Goal: Navigation & Orientation: Find specific page/section

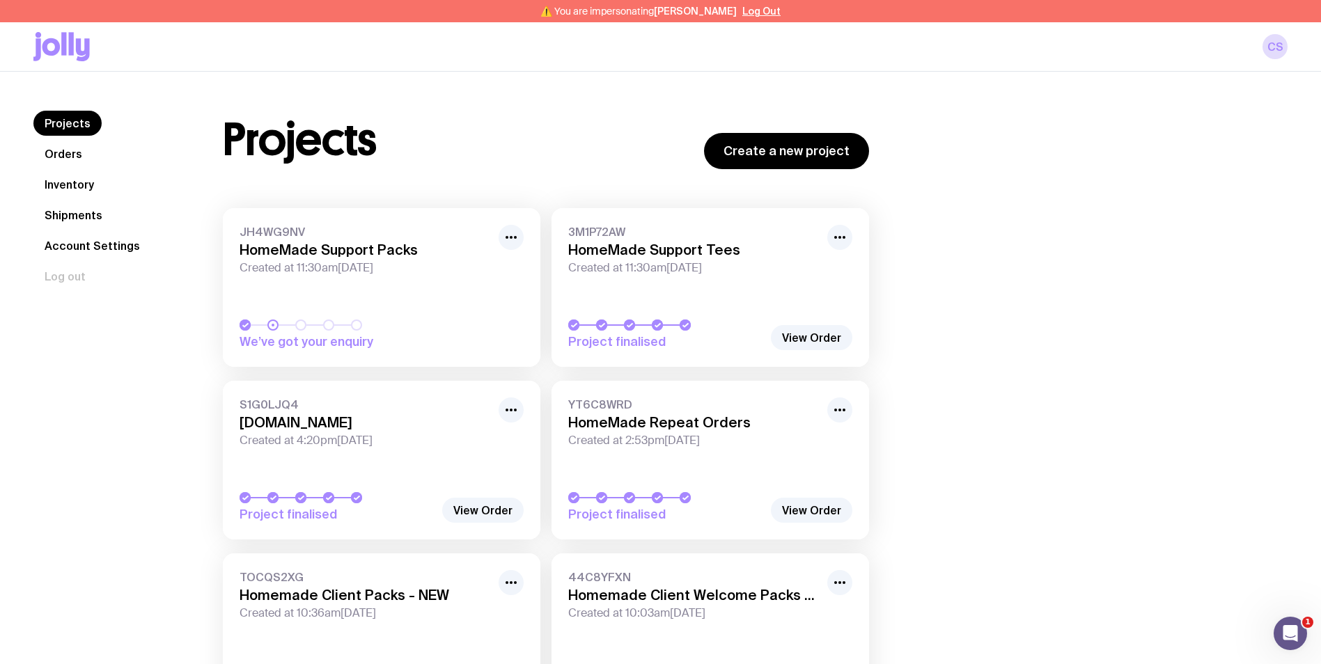
click at [86, 186] on link "Inventory" at bounding box center [69, 184] width 72 height 25
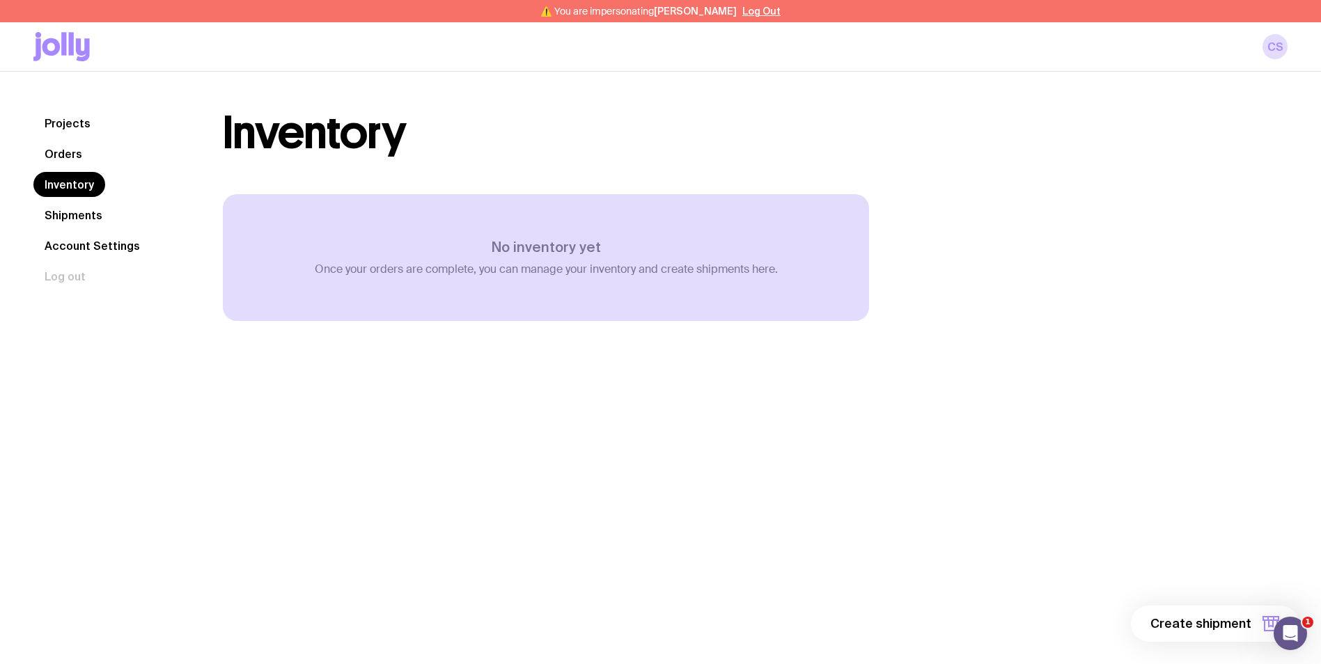
click at [93, 213] on link "Shipments" at bounding box center [73, 215] width 80 height 25
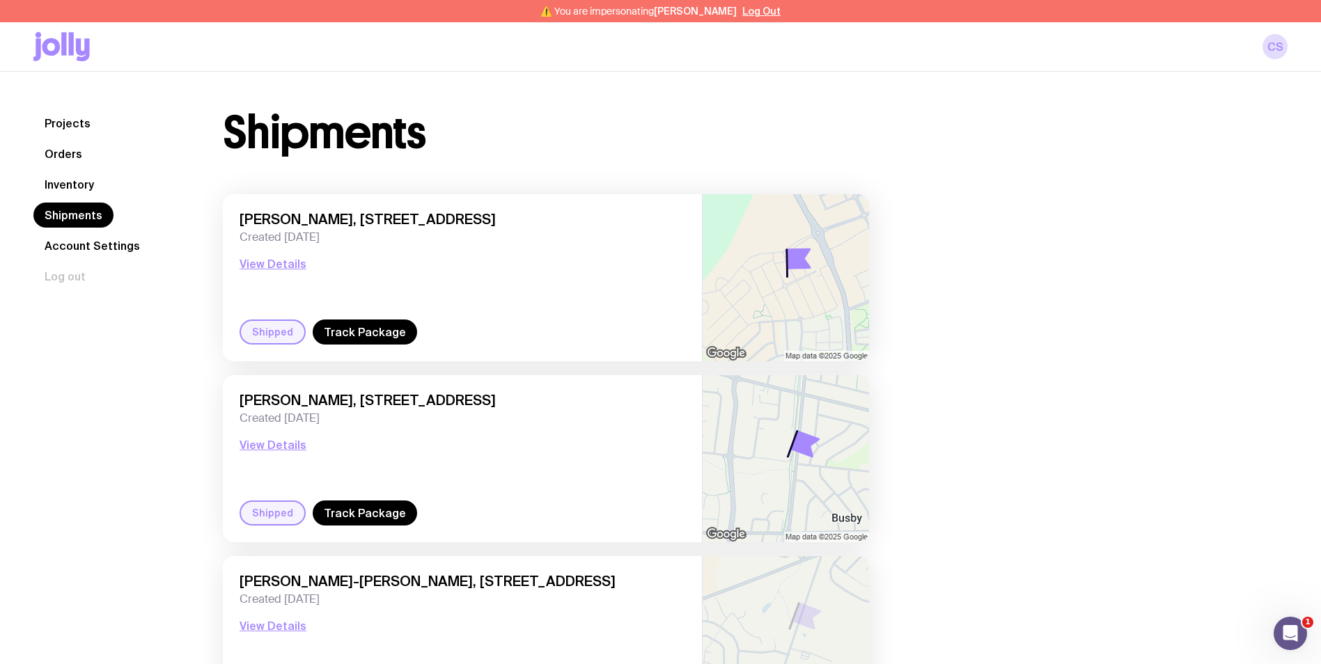
click at [99, 245] on link "Account Settings" at bounding box center [92, 245] width 118 height 25
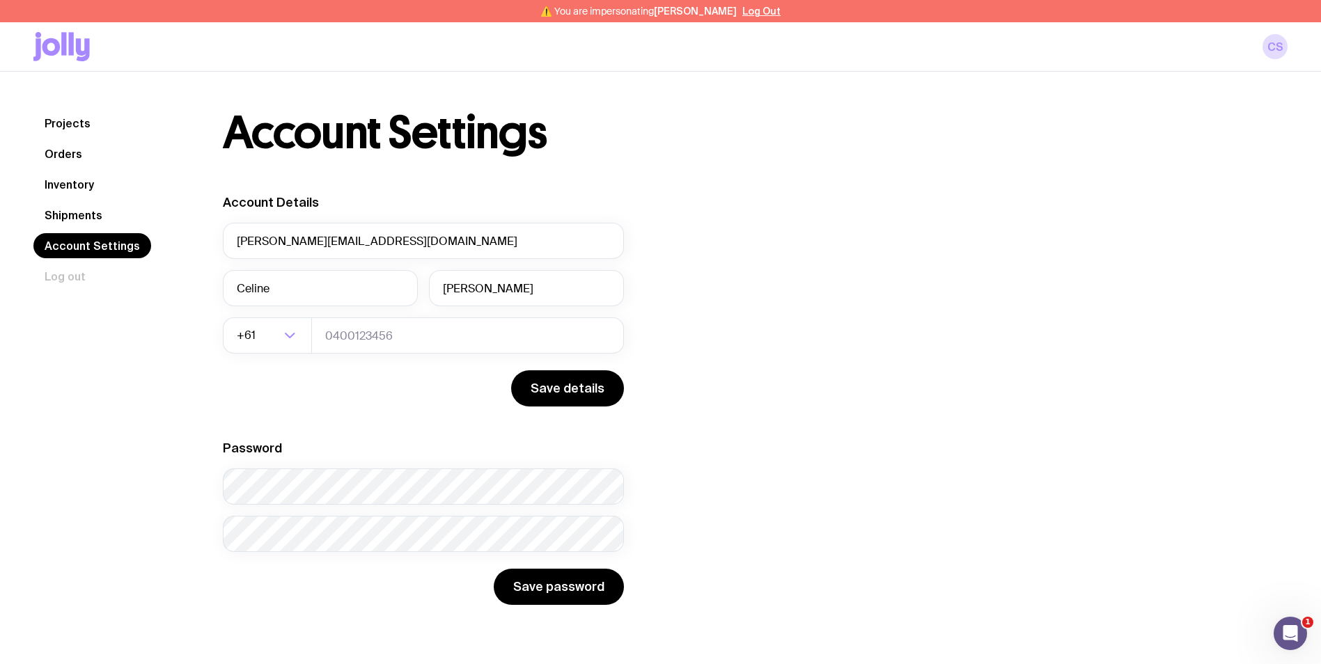
click at [79, 191] on link "Inventory" at bounding box center [69, 184] width 72 height 25
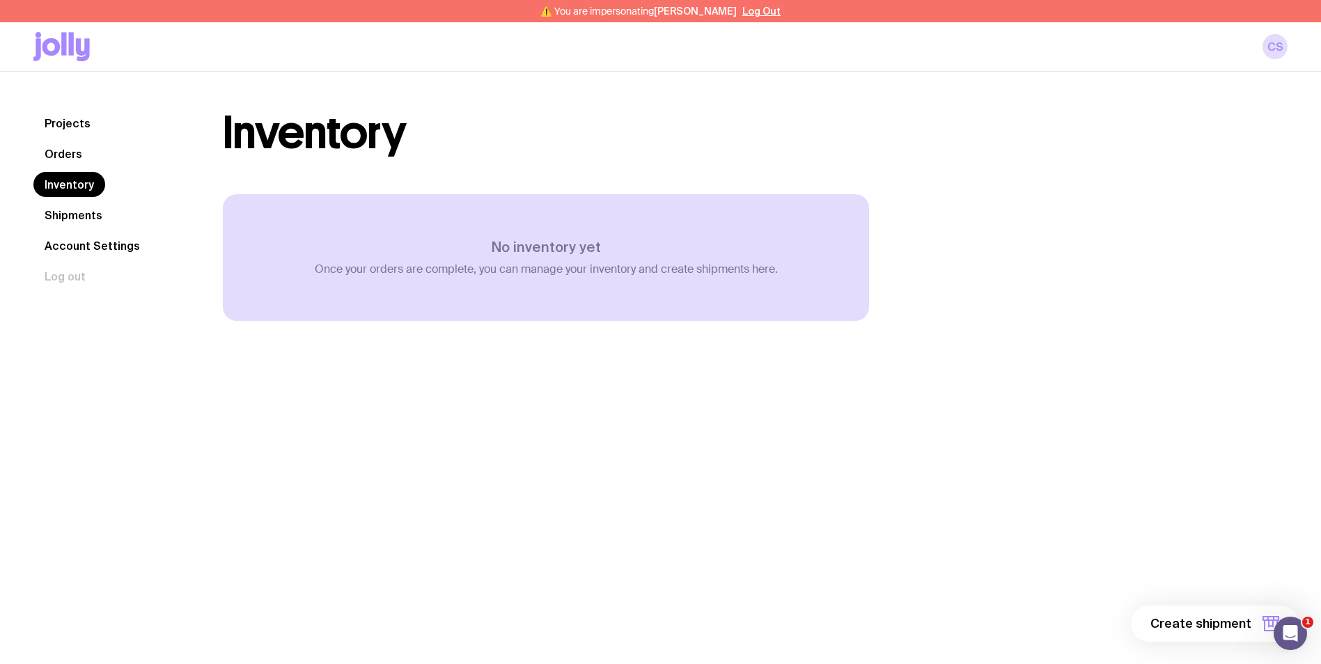
click at [77, 163] on link "Orders" at bounding box center [63, 153] width 60 height 25
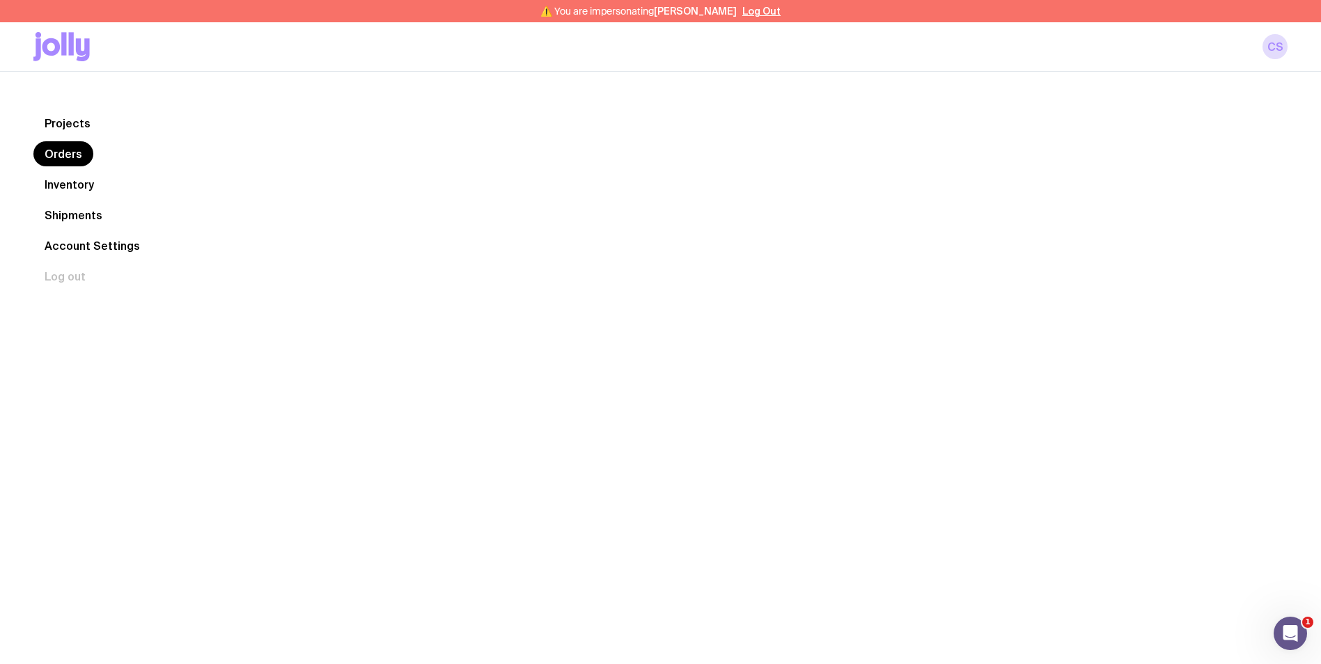
click at [79, 180] on link "Inventory" at bounding box center [69, 184] width 72 height 25
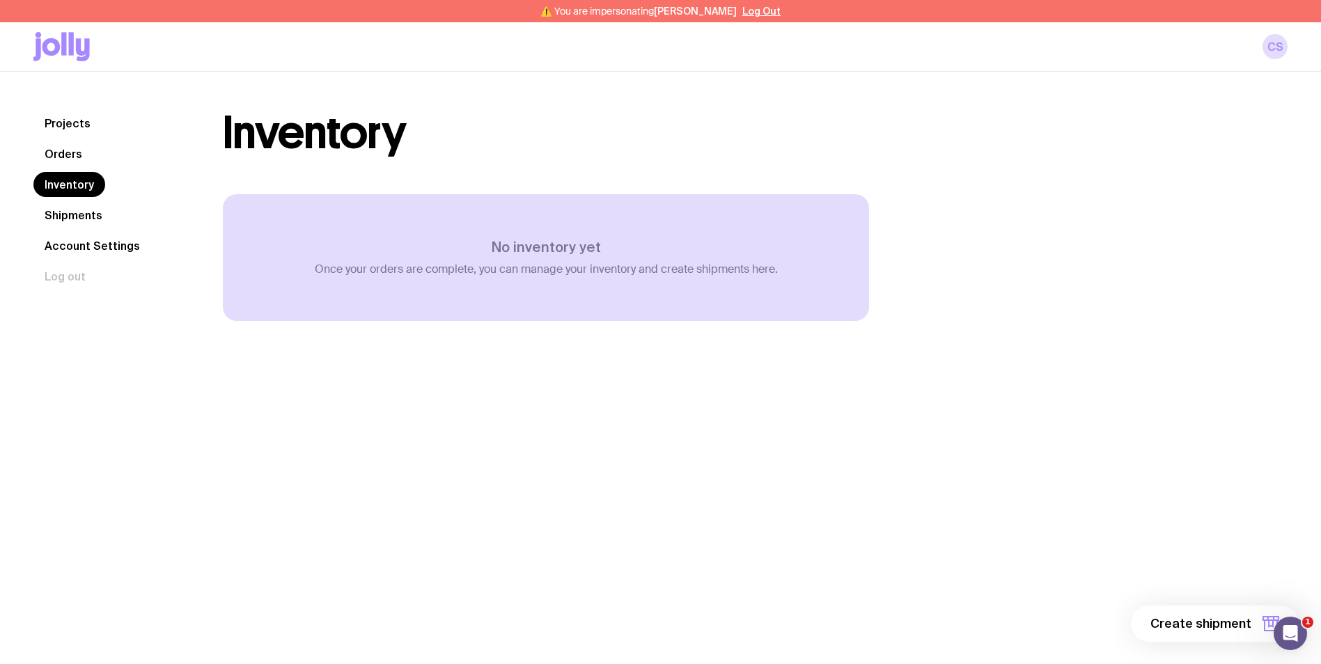
click at [63, 155] on link "Orders" at bounding box center [63, 153] width 60 height 25
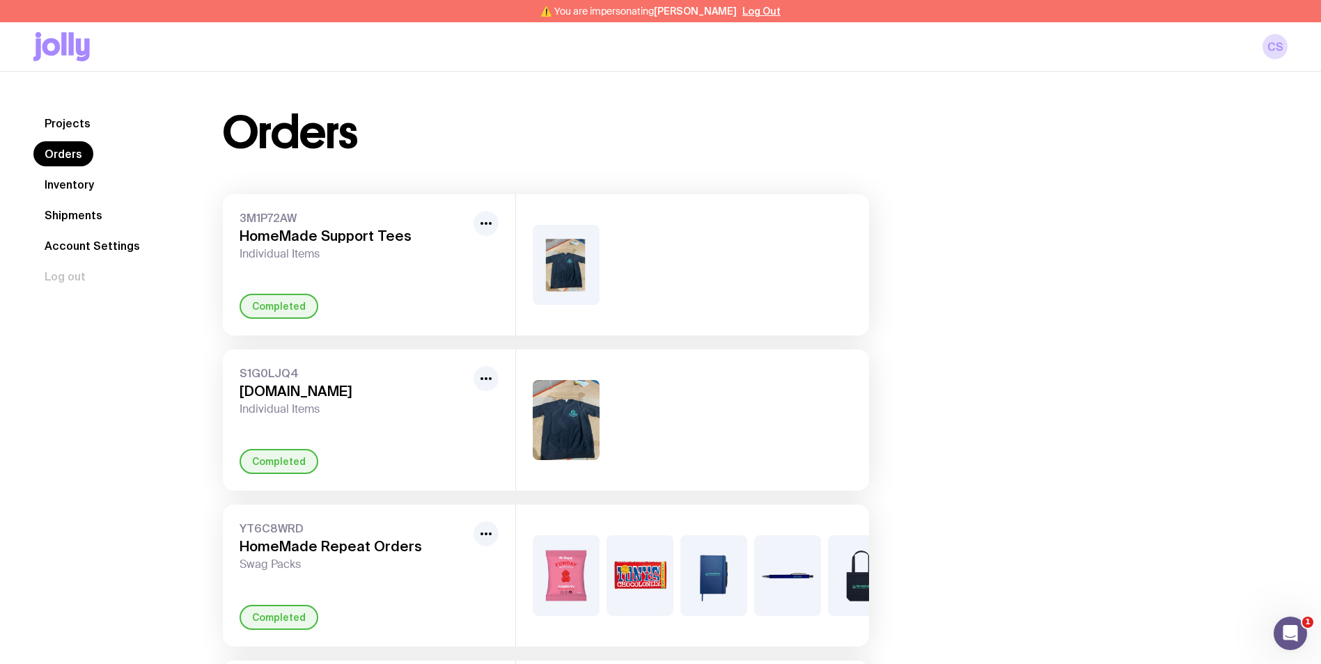
click at [67, 178] on link "Inventory" at bounding box center [69, 184] width 72 height 25
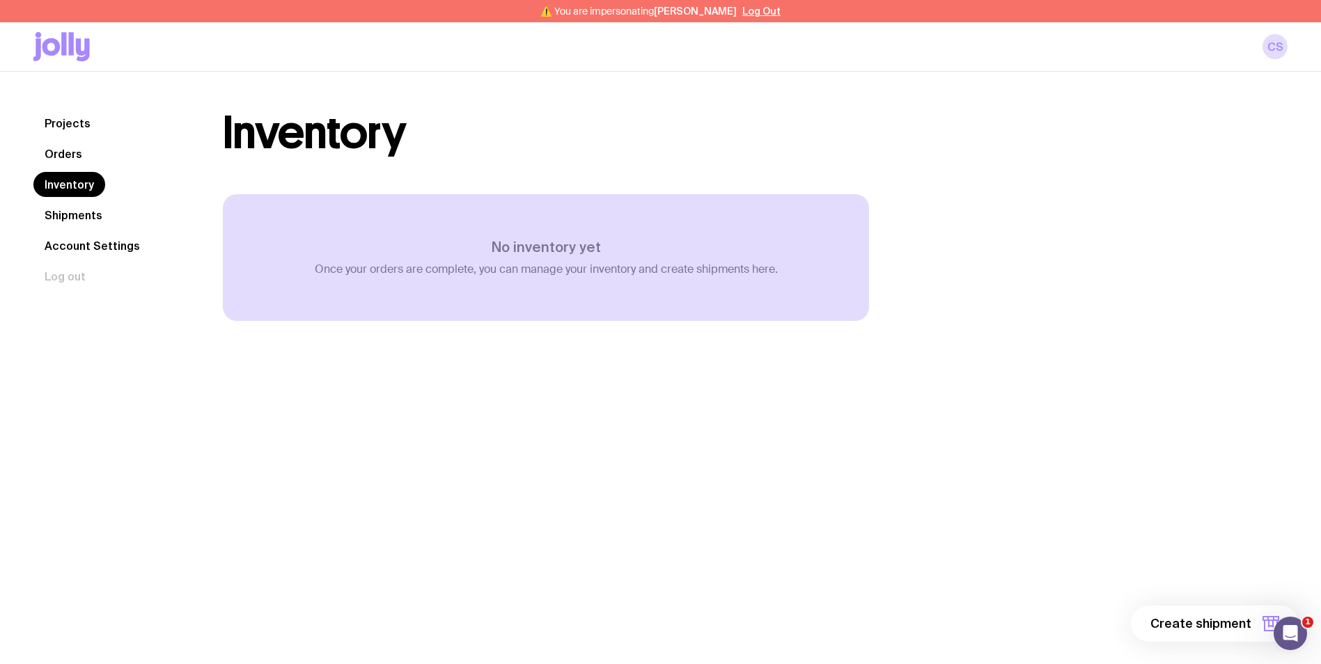
click at [79, 150] on link "Orders" at bounding box center [63, 153] width 60 height 25
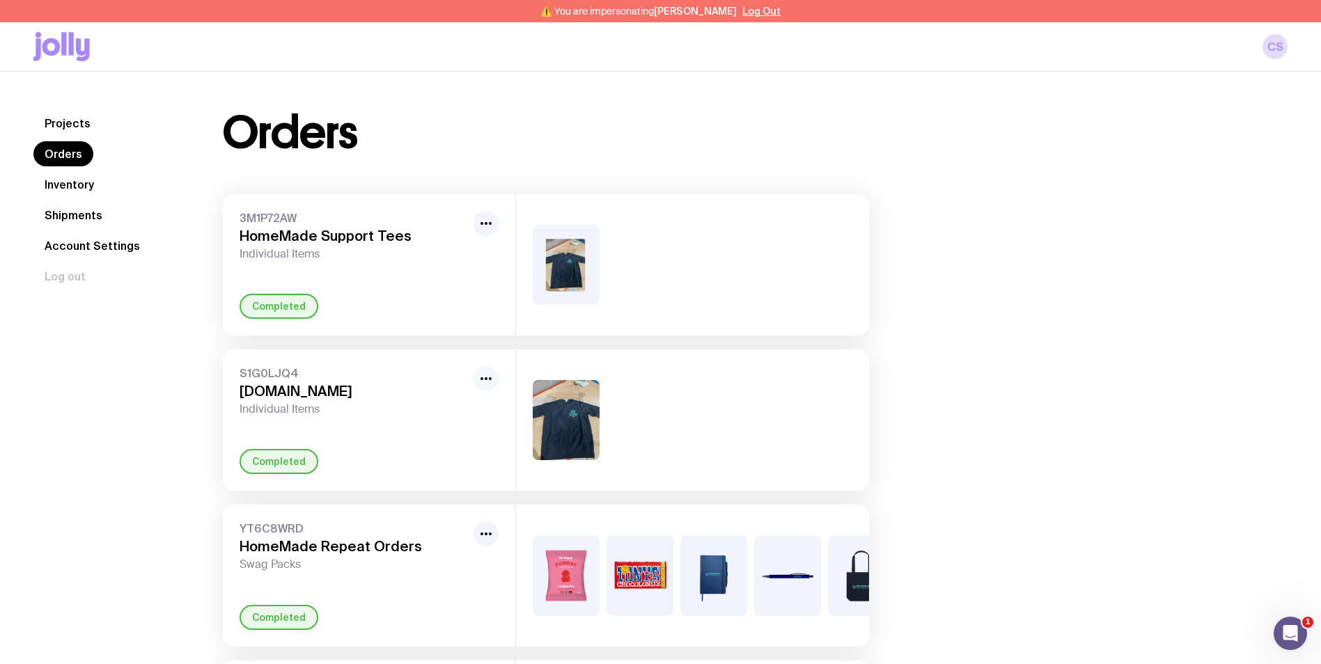
click at [492, 386] on icon "button" at bounding box center [486, 378] width 17 height 17
click at [59, 126] on link "Projects" at bounding box center [67, 123] width 68 height 25
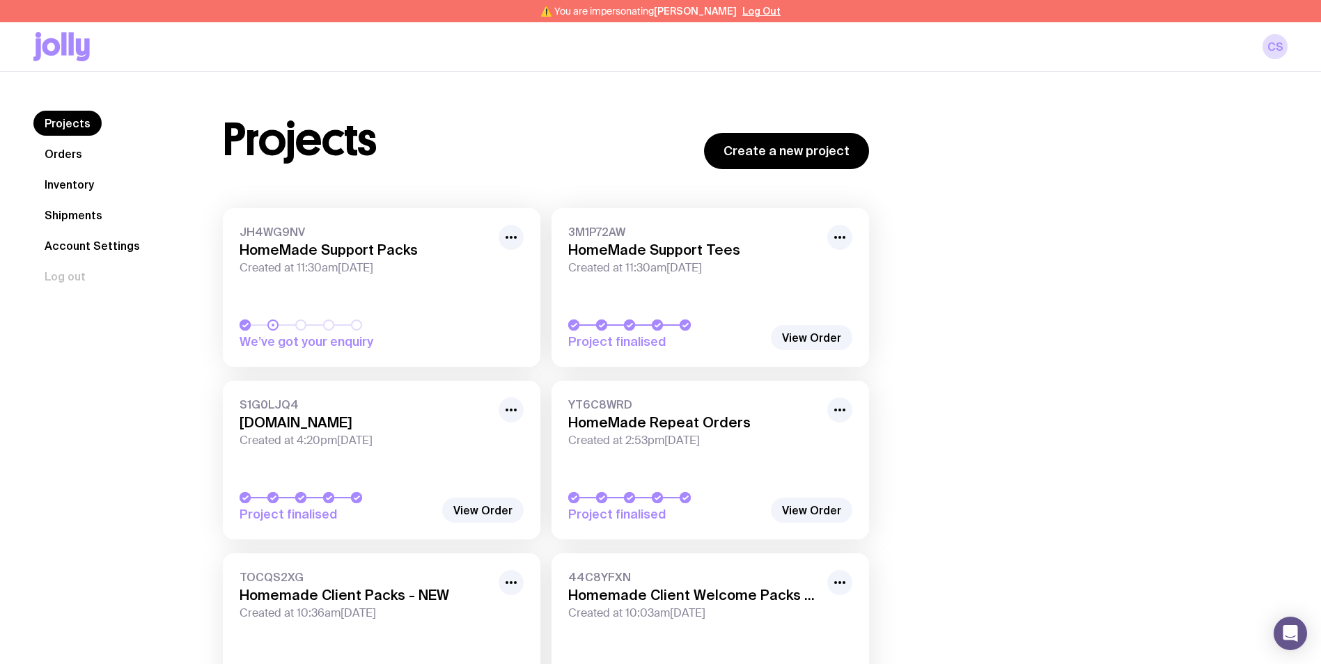
click at [76, 199] on nav "Projects Orders Inventory Shipments Account Settings Log out" at bounding box center [111, 200] width 156 height 178
click at [79, 190] on link "Inventory" at bounding box center [69, 184] width 72 height 25
